Goal: Task Accomplishment & Management: Complete application form

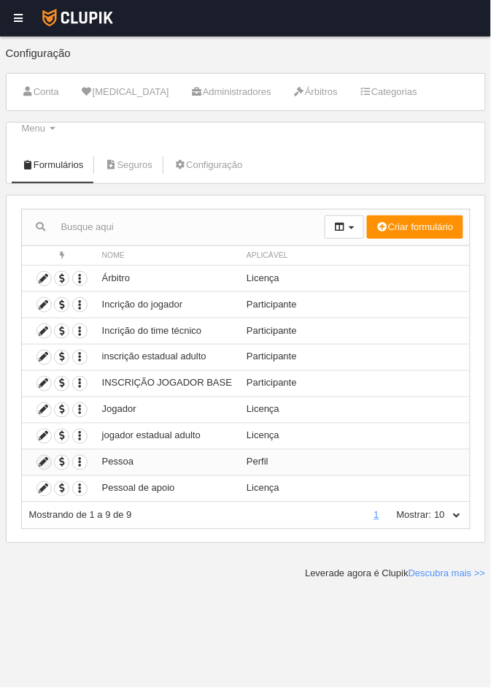
click at [39, 392] on icon at bounding box center [44, 463] width 14 height 14
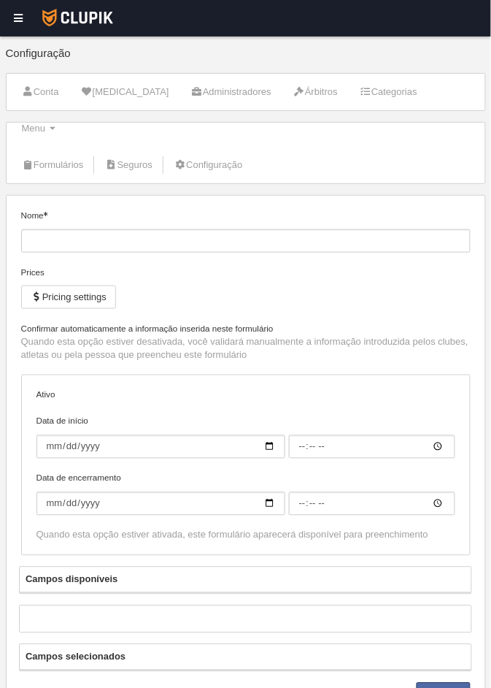
type input "Pessoa"
checkbox input "true"
type input "[DATE]"
type input "00:00"
type input "[DATE]"
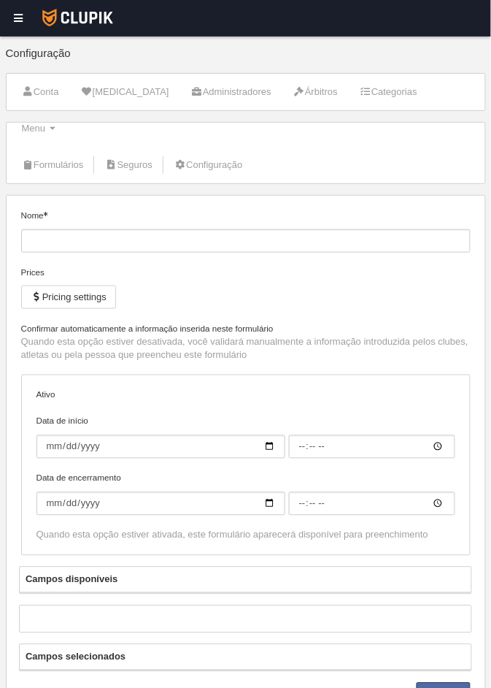
type input "23:55"
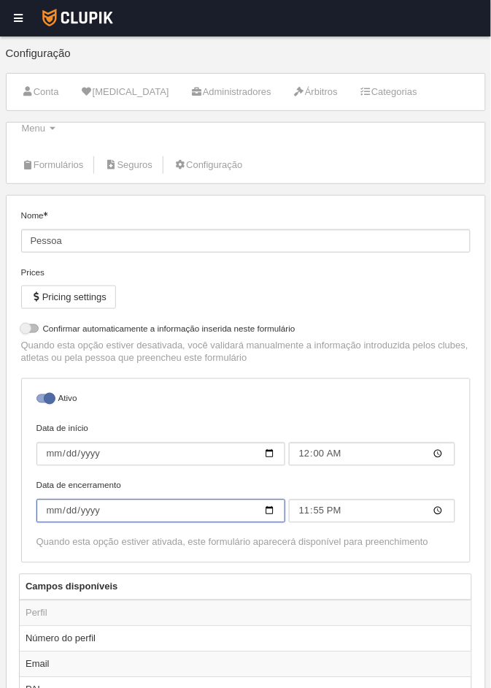
click at [267, 392] on input "[DATE]" at bounding box center [161, 510] width 249 height 23
type input "[DATE]"
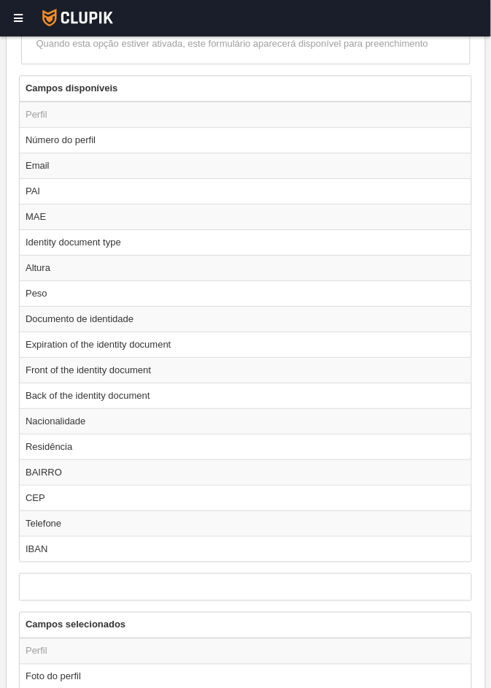
scroll to position [628, 0]
